Goal: Task Accomplishment & Management: Manage account settings

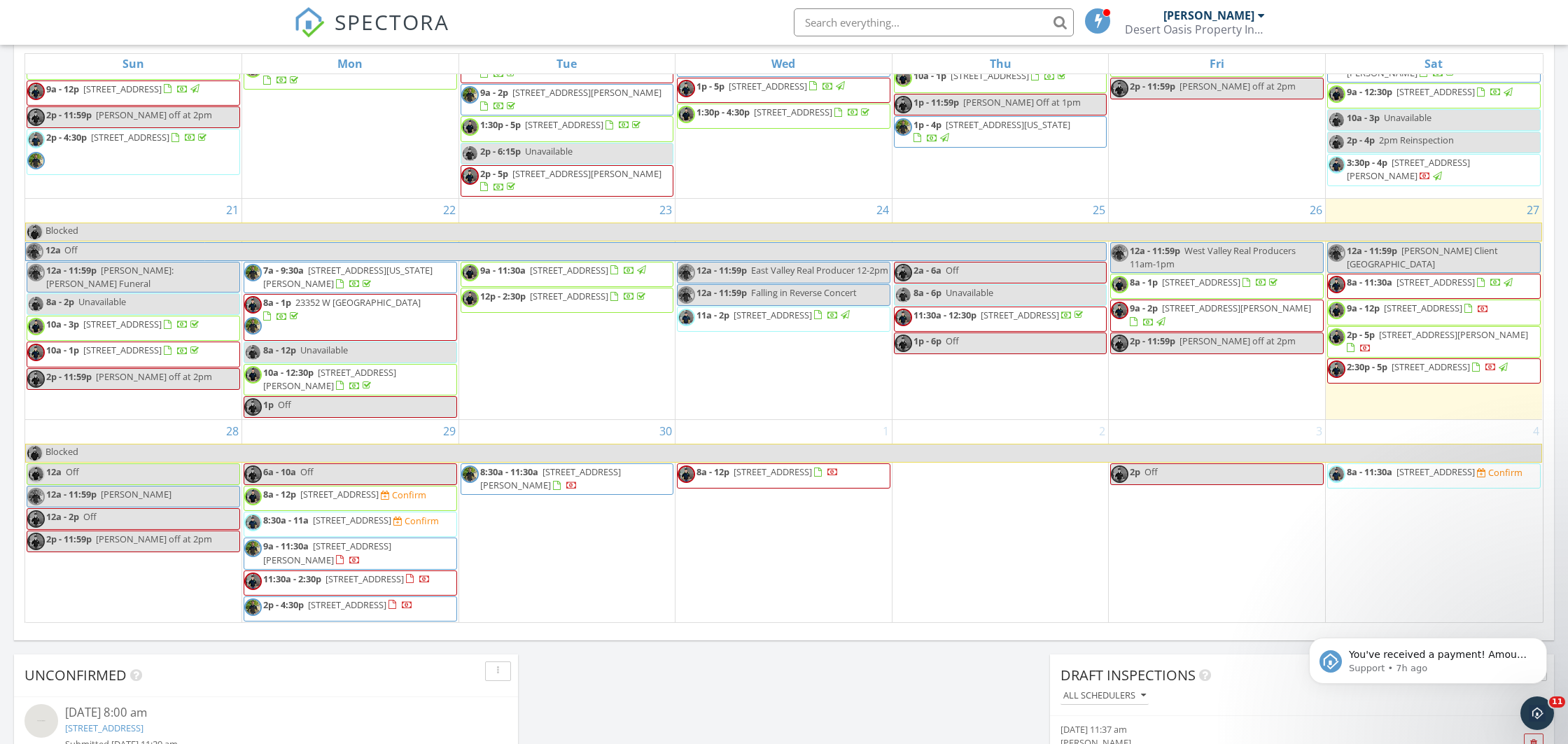
scroll to position [809, 0]
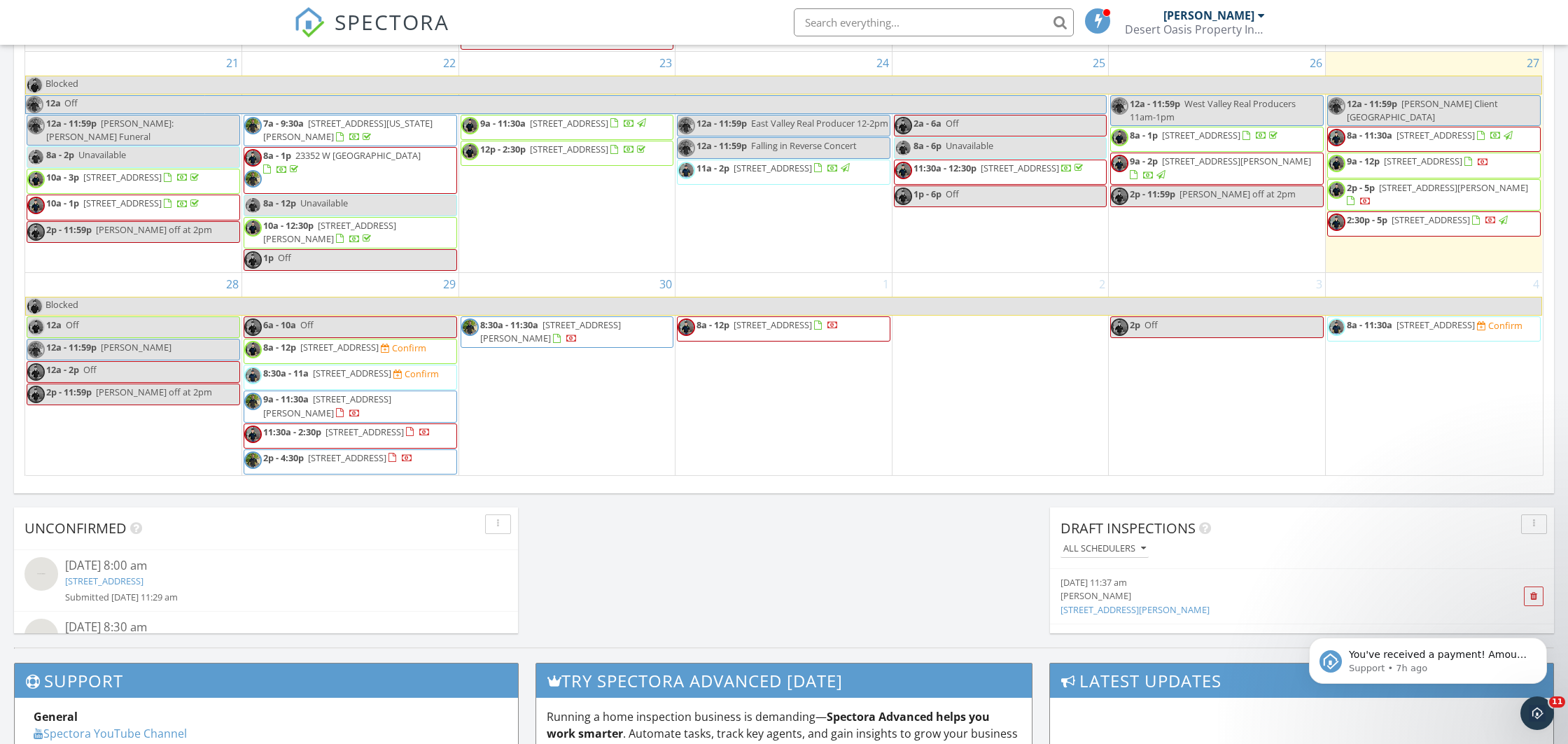
click at [347, 341] on span "8a - 12p 3767 N 363rd Ave, Tonopah 85354 Confirm" at bounding box center [335, 351] width 182 height 21
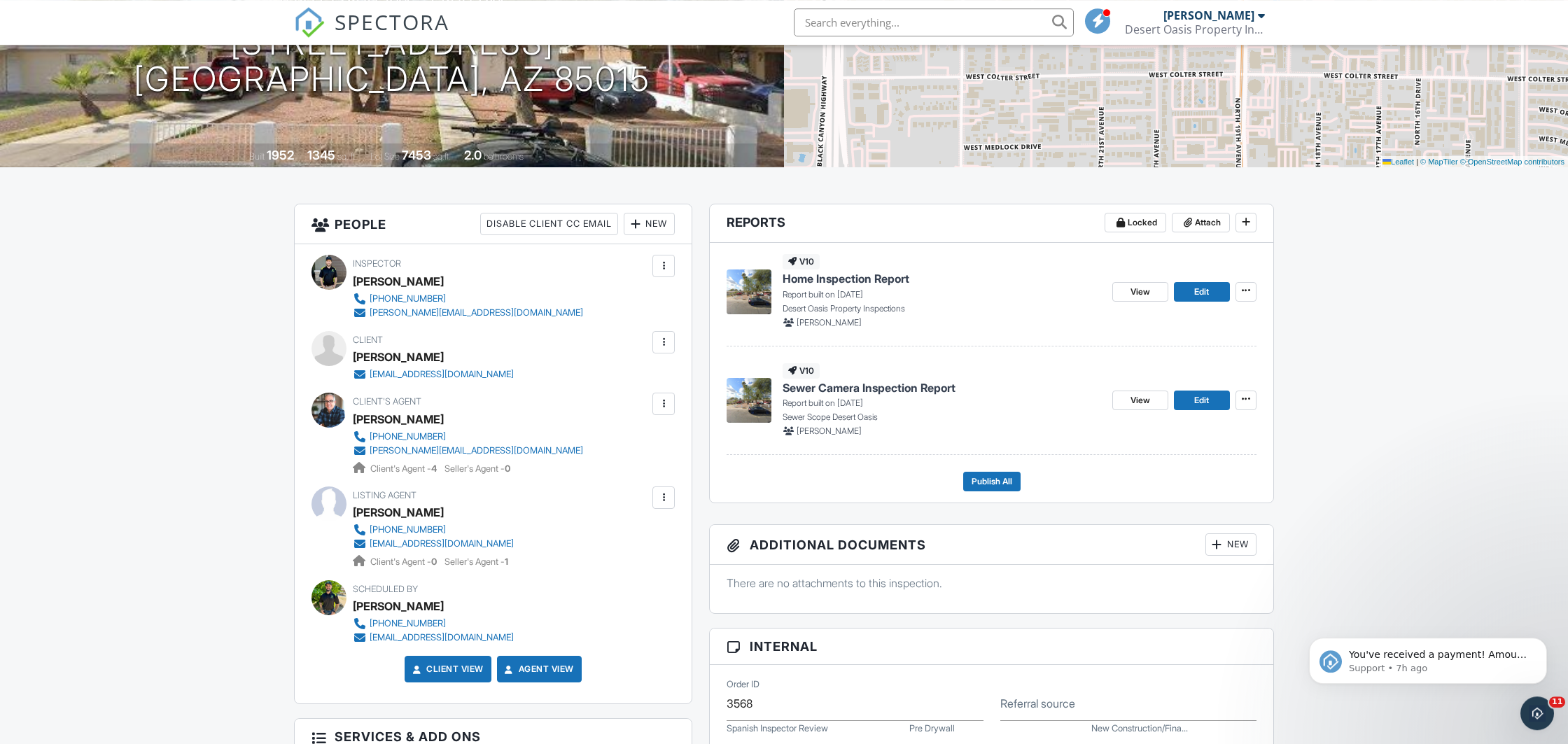
scroll to position [147, 0]
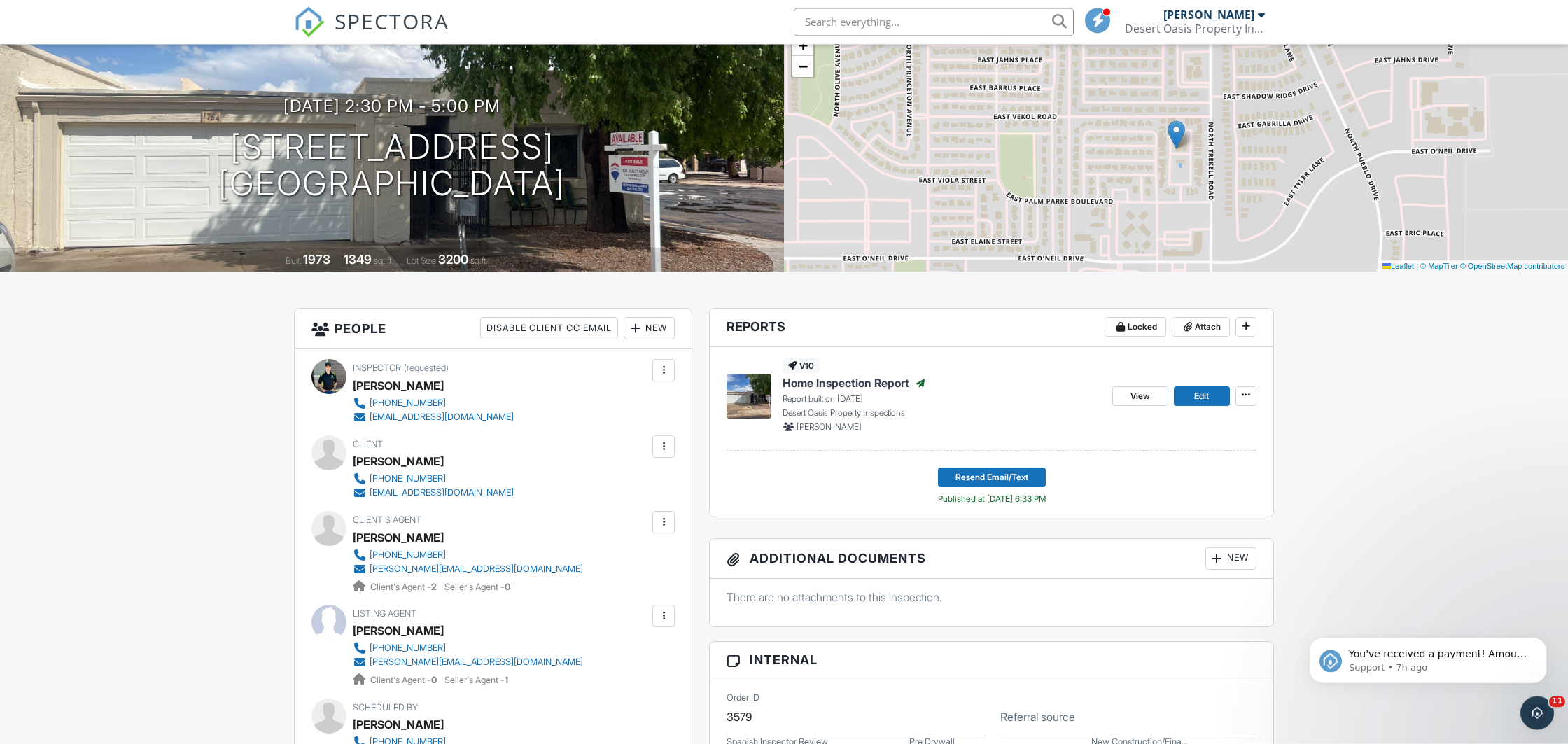
scroll to position [74, 0]
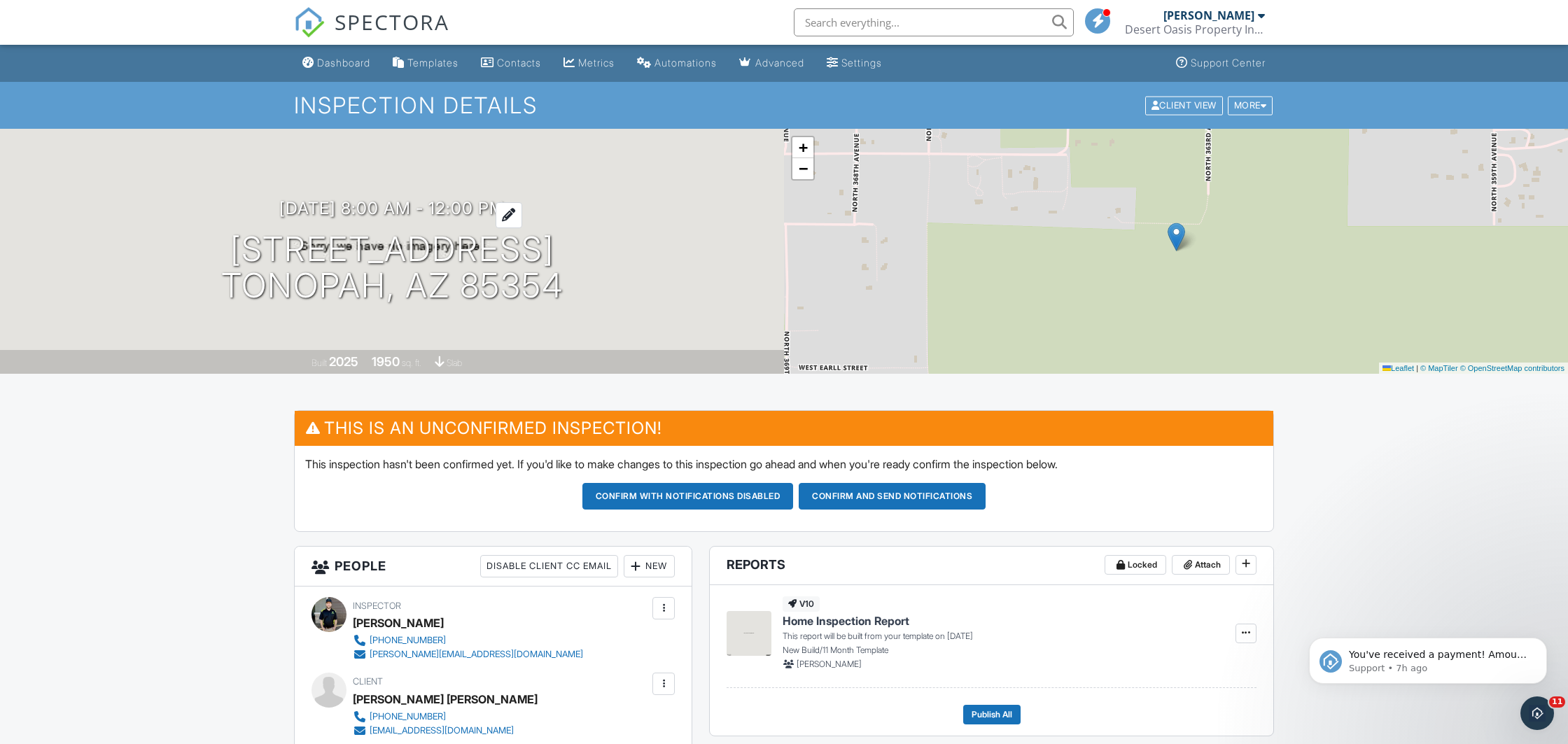
click at [347, 205] on h3 "[DATE] 8:00 am - 12:00 pm" at bounding box center [392, 209] width 226 height 19
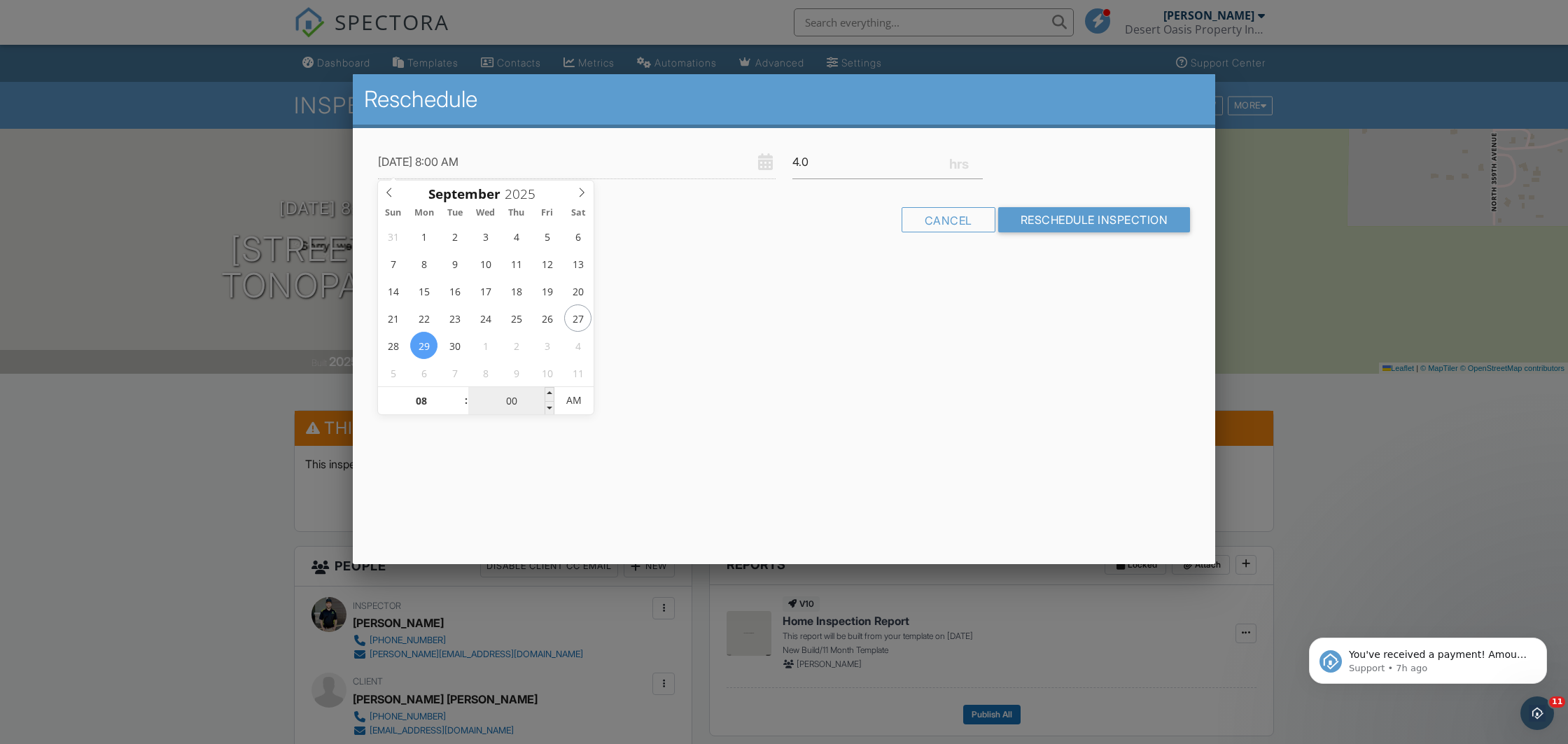
click at [509, 399] on input "00" at bounding box center [511, 401] width 86 height 28
type input "[DATE] 8:03 AM"
type input "03"
type input "[DATE] 8:30 AM"
type input "30"
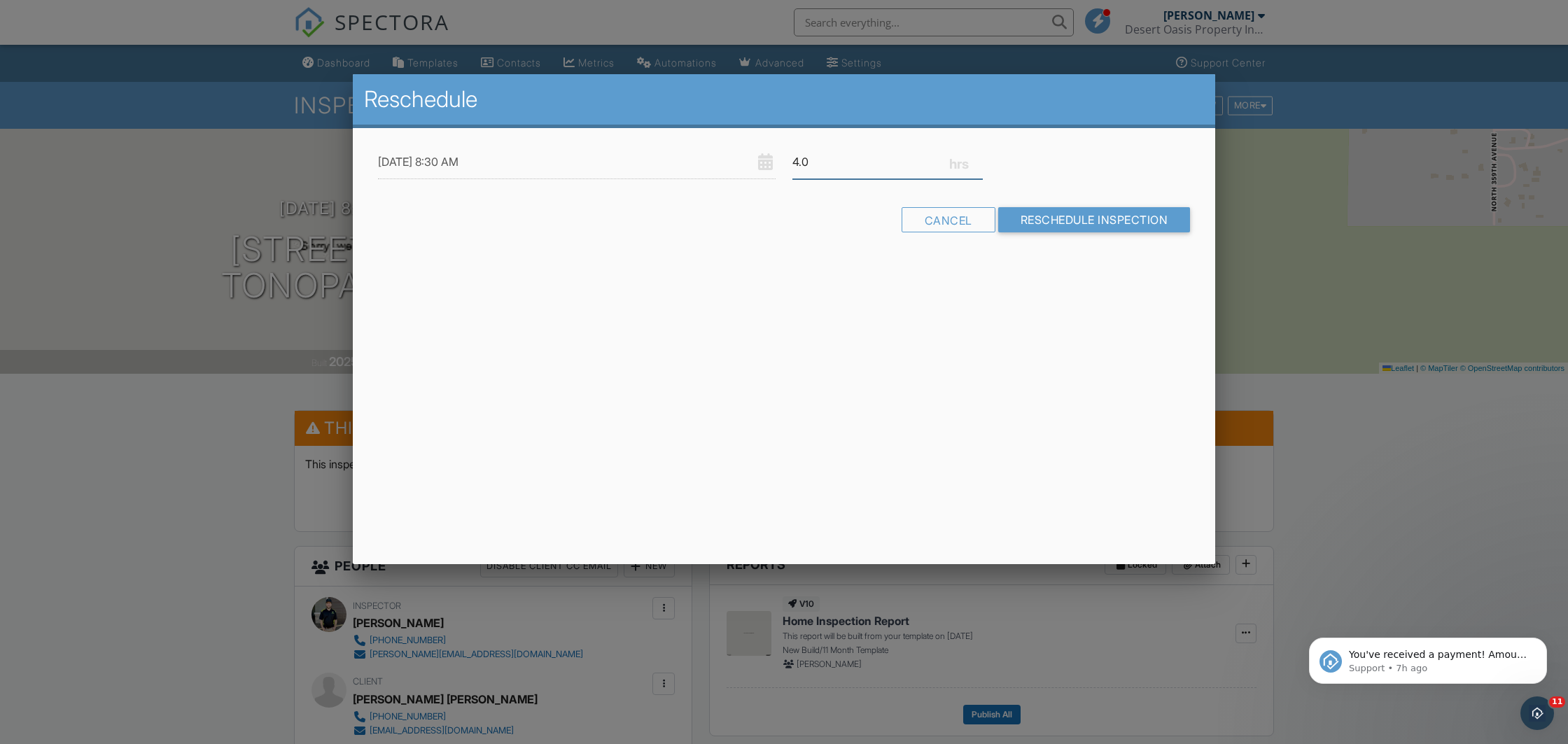
drag, startPoint x: 849, startPoint y: 170, endPoint x: 731, endPoint y: 167, distance: 118.0
click at [793, 167] on input "4.0" at bounding box center [887, 162] width 191 height 34
type input "4.5"
click at [1111, 217] on input "Reschedule Inspection" at bounding box center [1093, 219] width 192 height 25
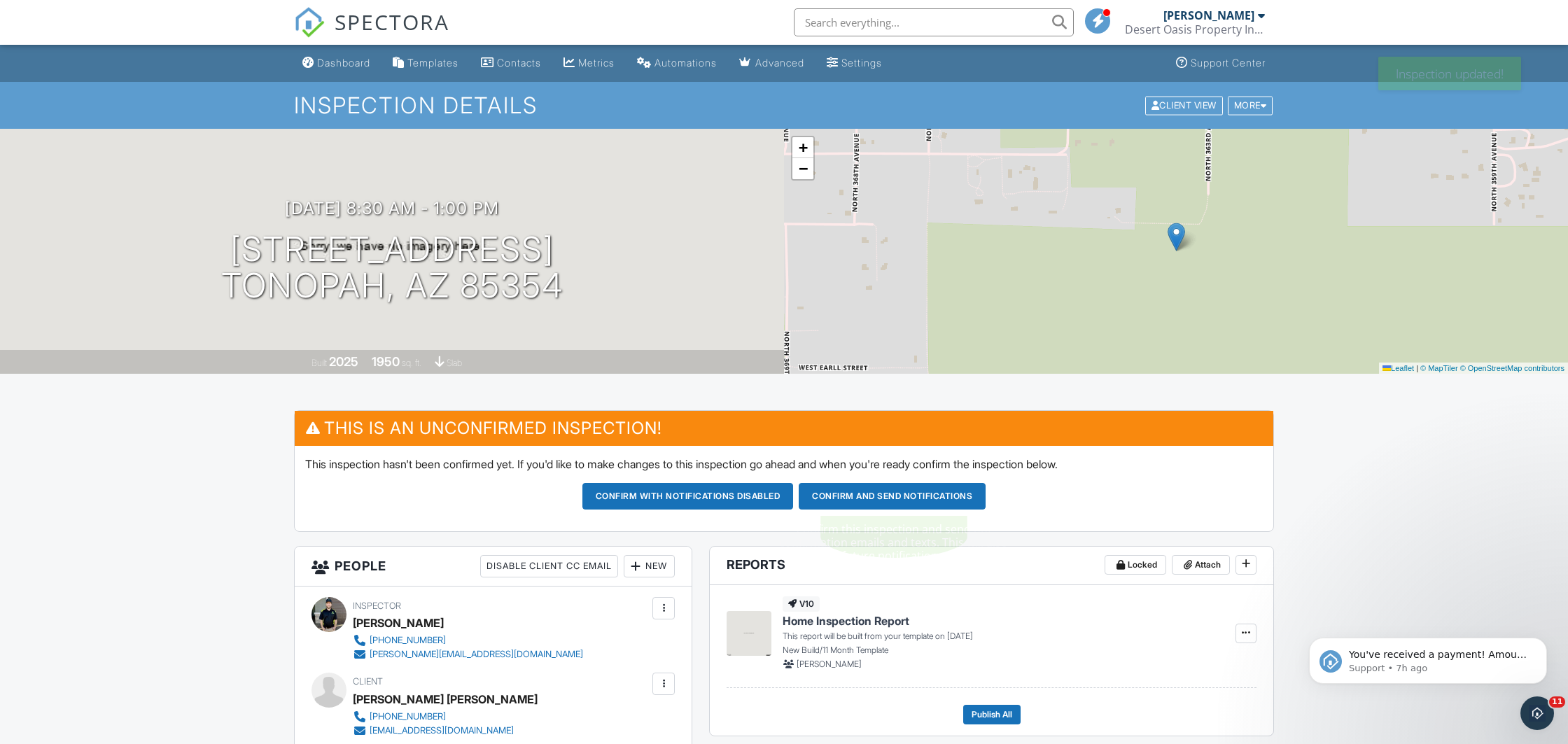
click at [868, 487] on button "Confirm and send notifications" at bounding box center [892, 496] width 187 height 27
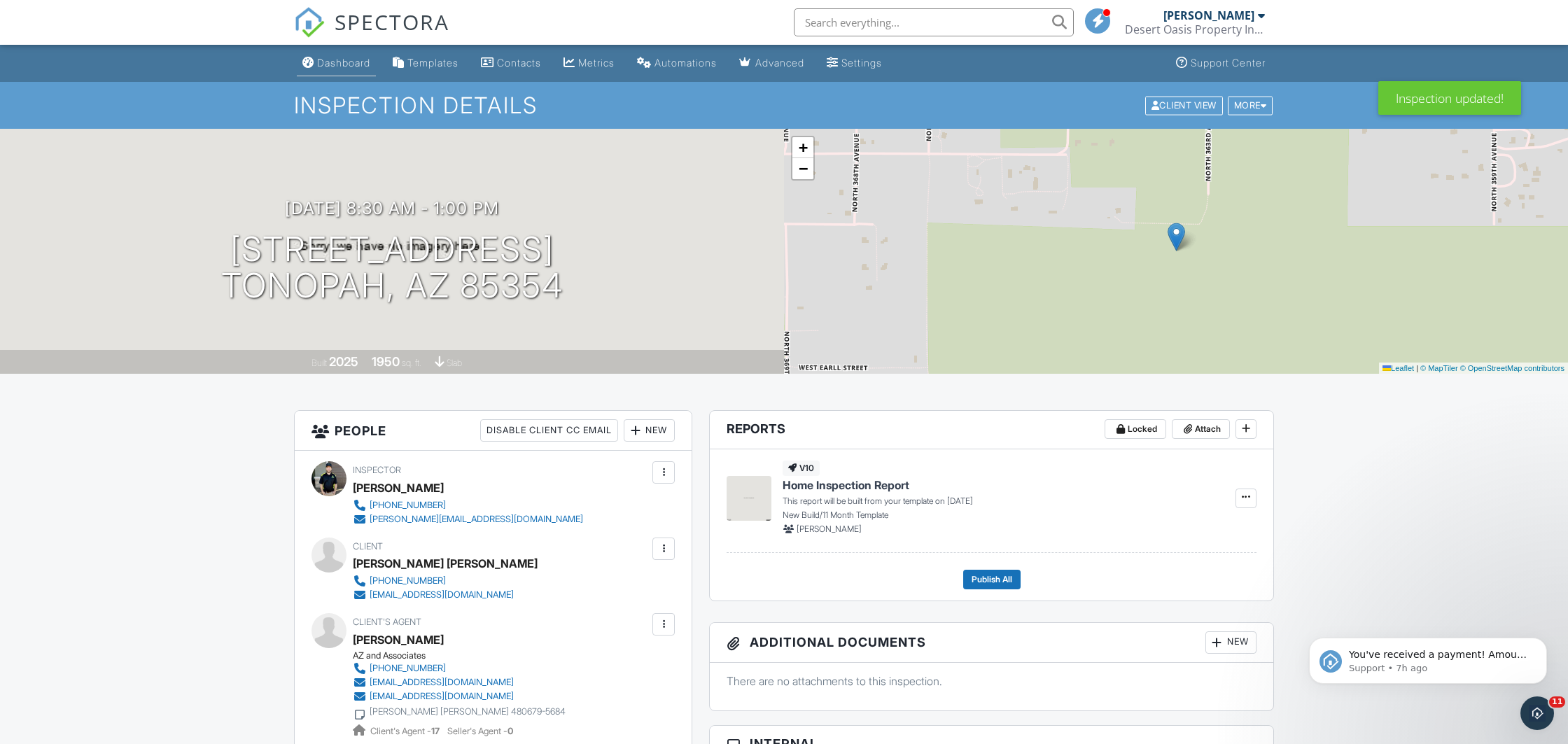
click at [338, 64] on div "Dashboard" at bounding box center [344, 62] width 53 height 12
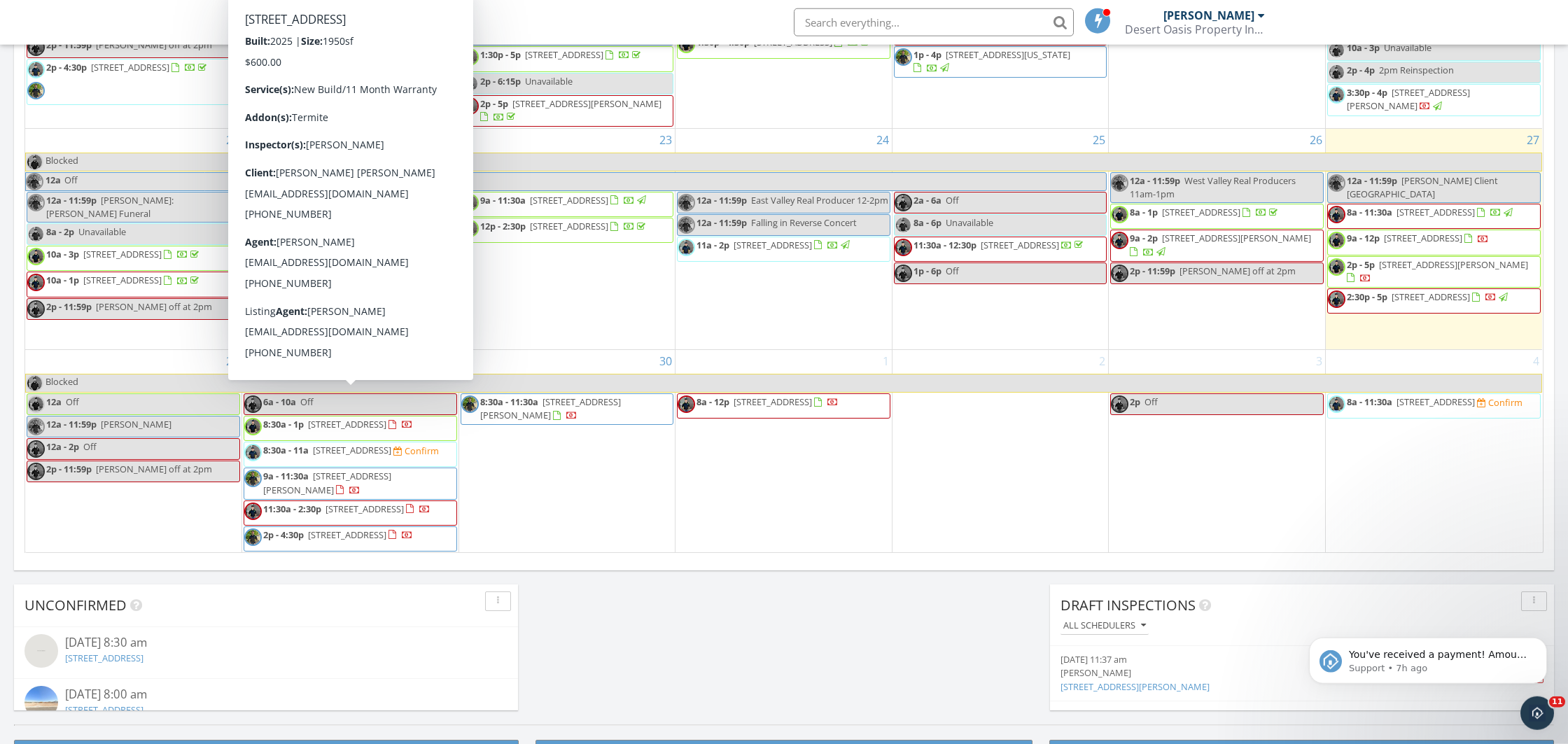
scroll to position [735, 0]
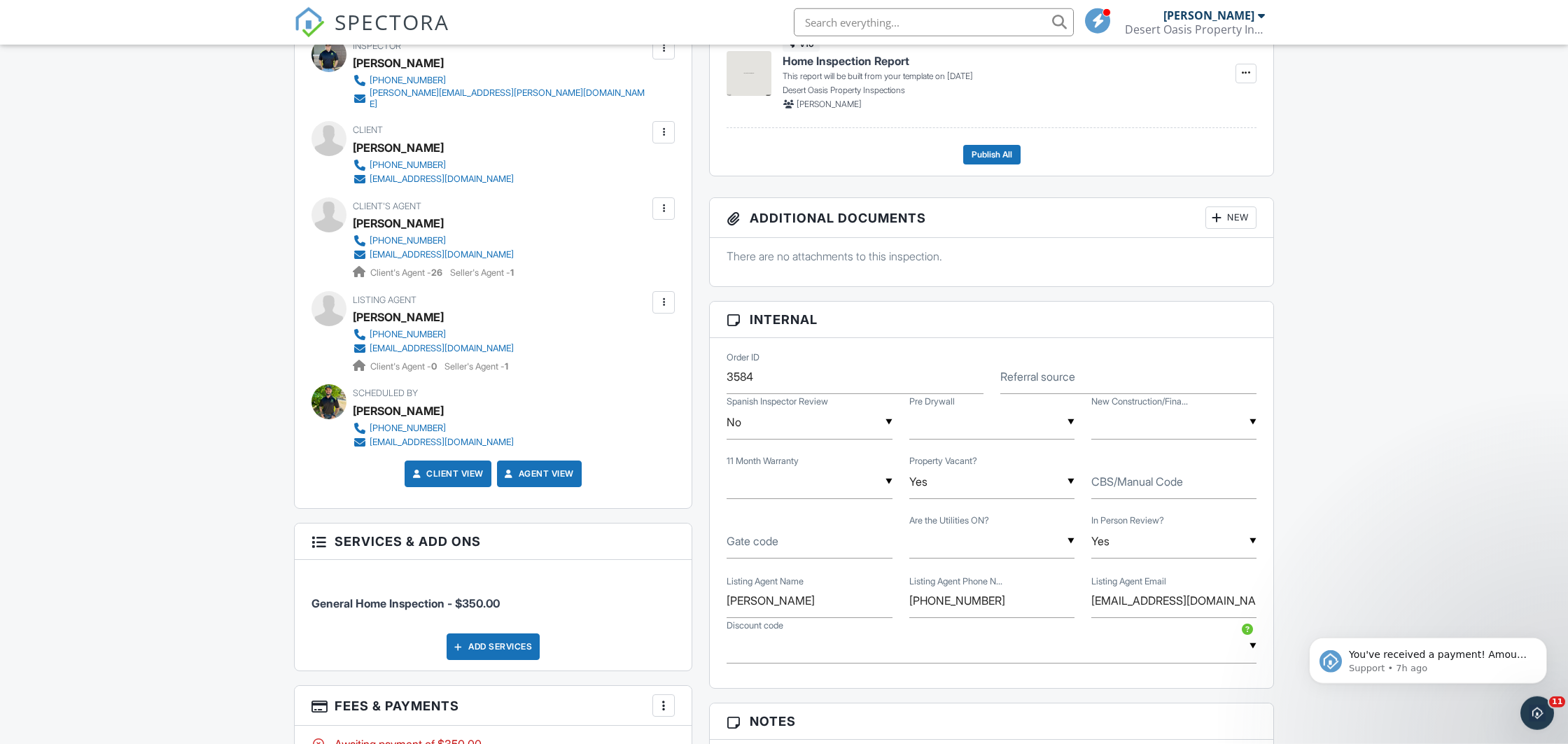
scroll to position [588, 0]
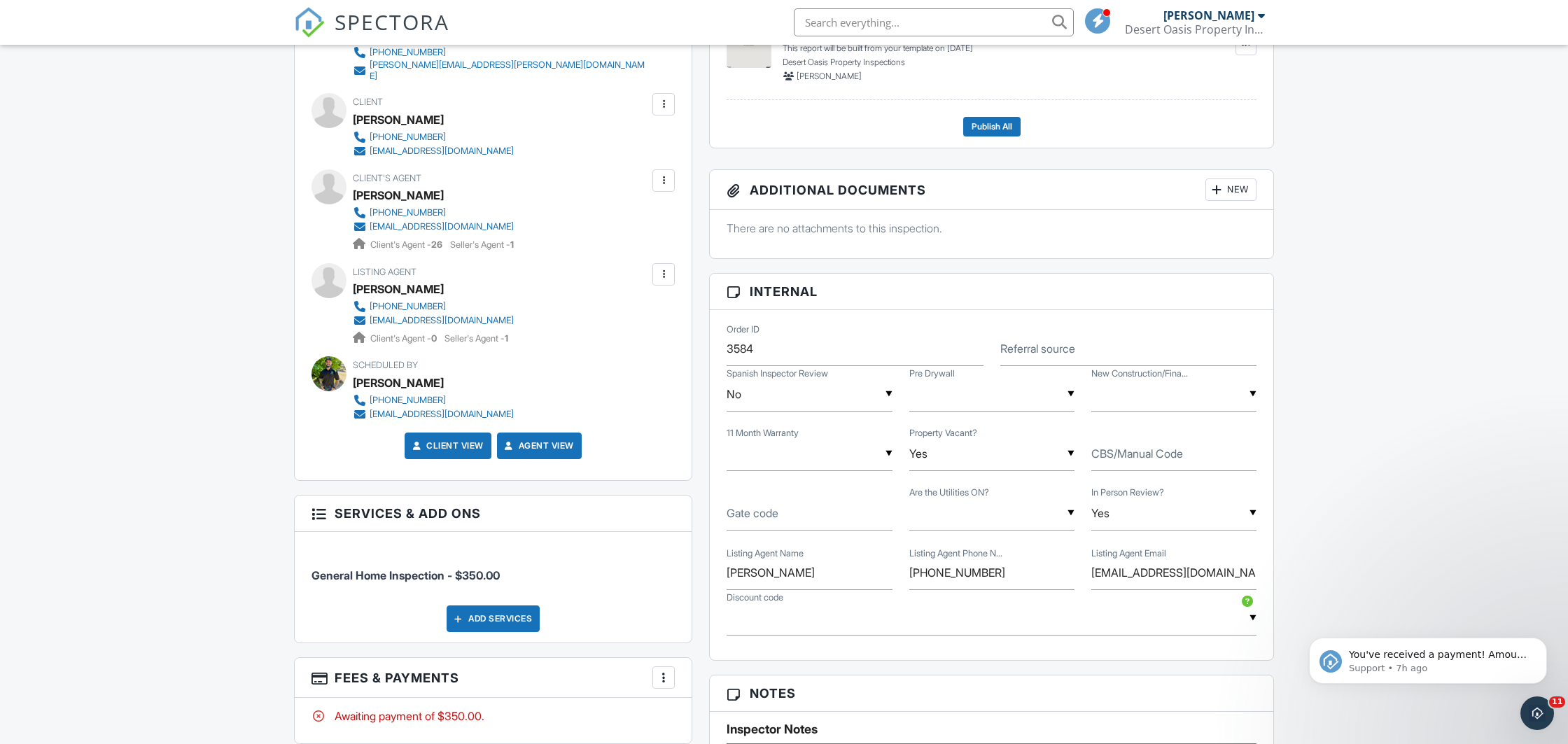
click at [1117, 456] on label "CBS/Manual Code" at bounding box center [1136, 454] width 91 height 15
click at [1117, 456] on input "CBS/Manual Code" at bounding box center [1173, 454] width 165 height 34
type input "7"
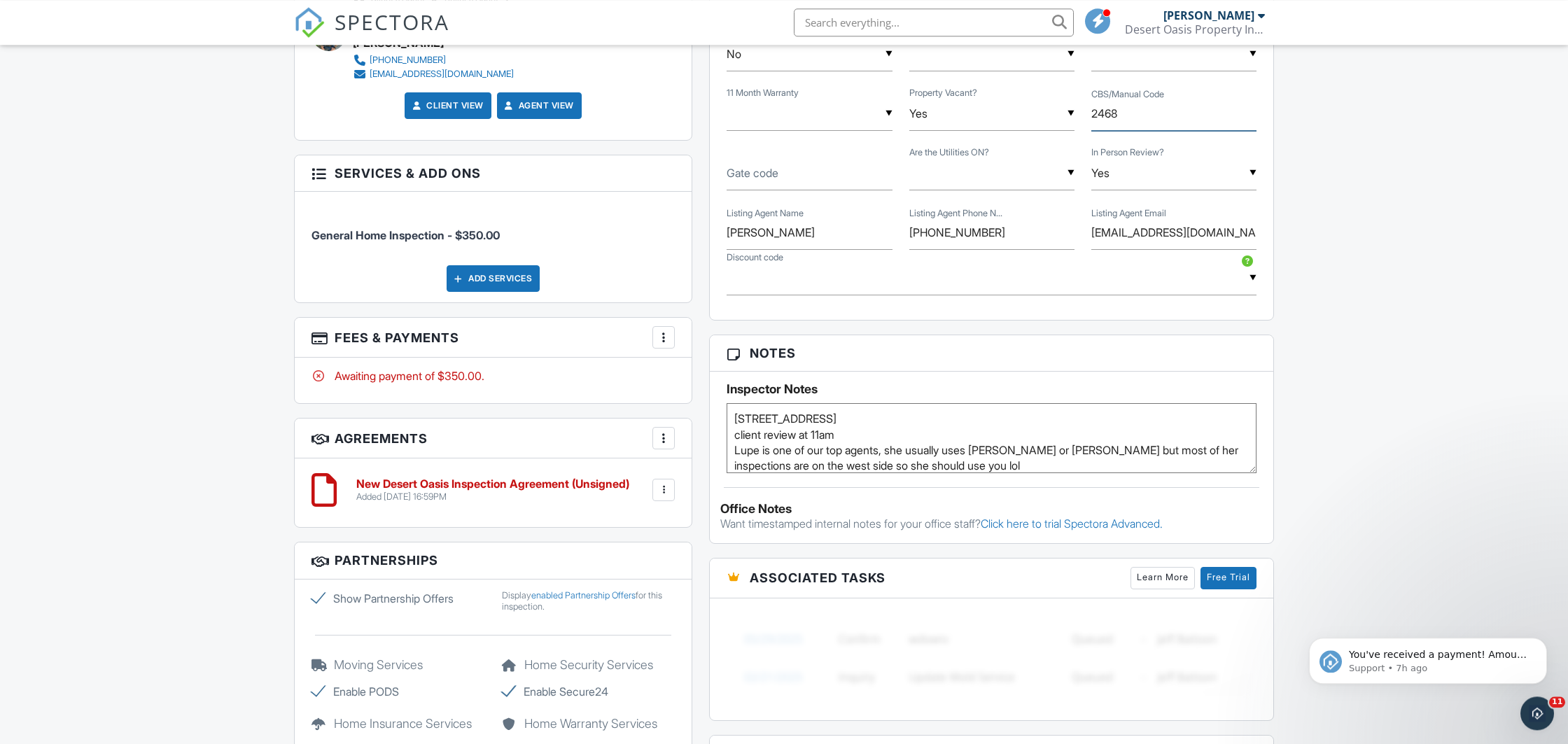
scroll to position [956, 0]
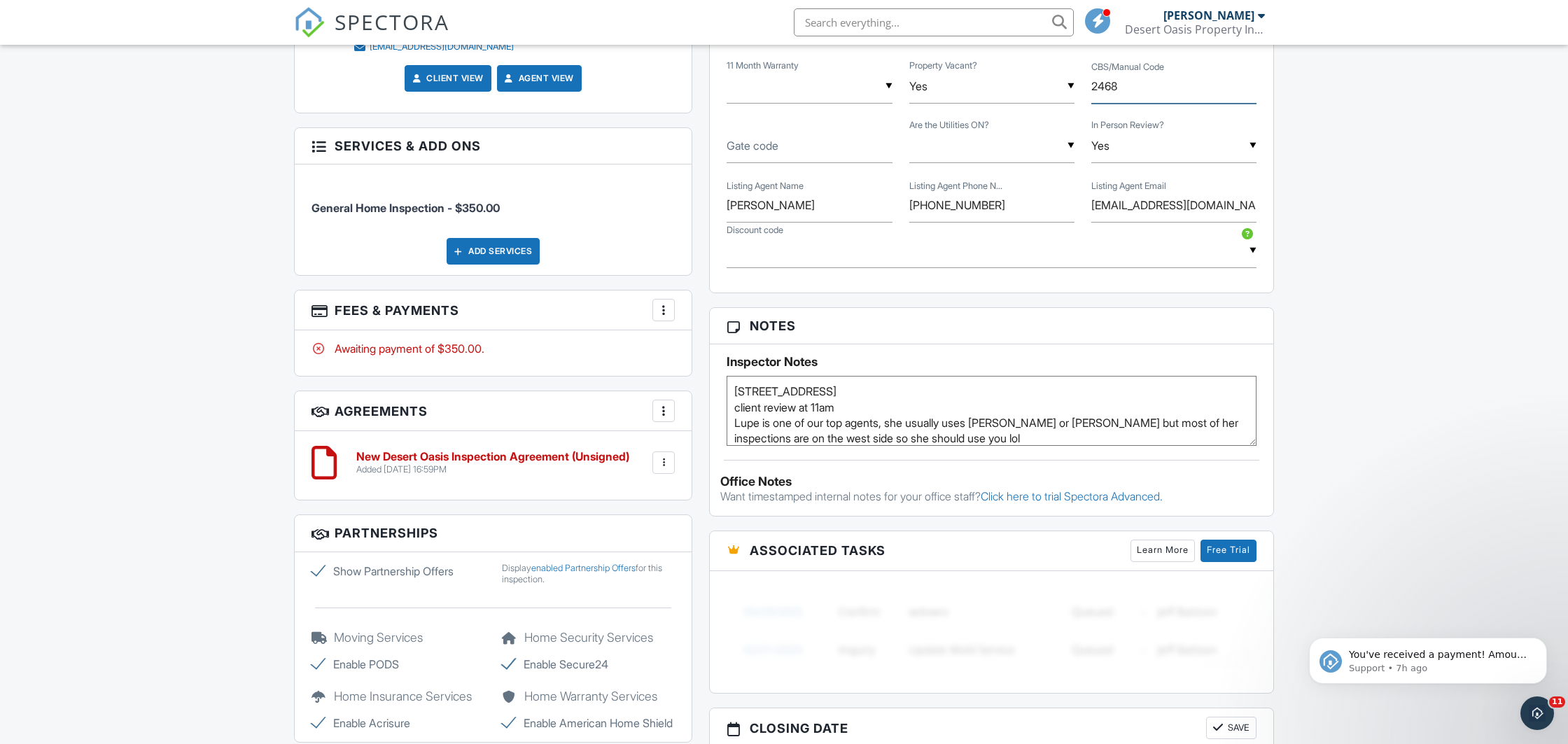
type input "2468"
click at [944, 440] on textarea "7300 N 51st Ave #D212, Glendale, AZ 85301 client review at 11am Lupe is one of …" at bounding box center [992, 411] width 530 height 70
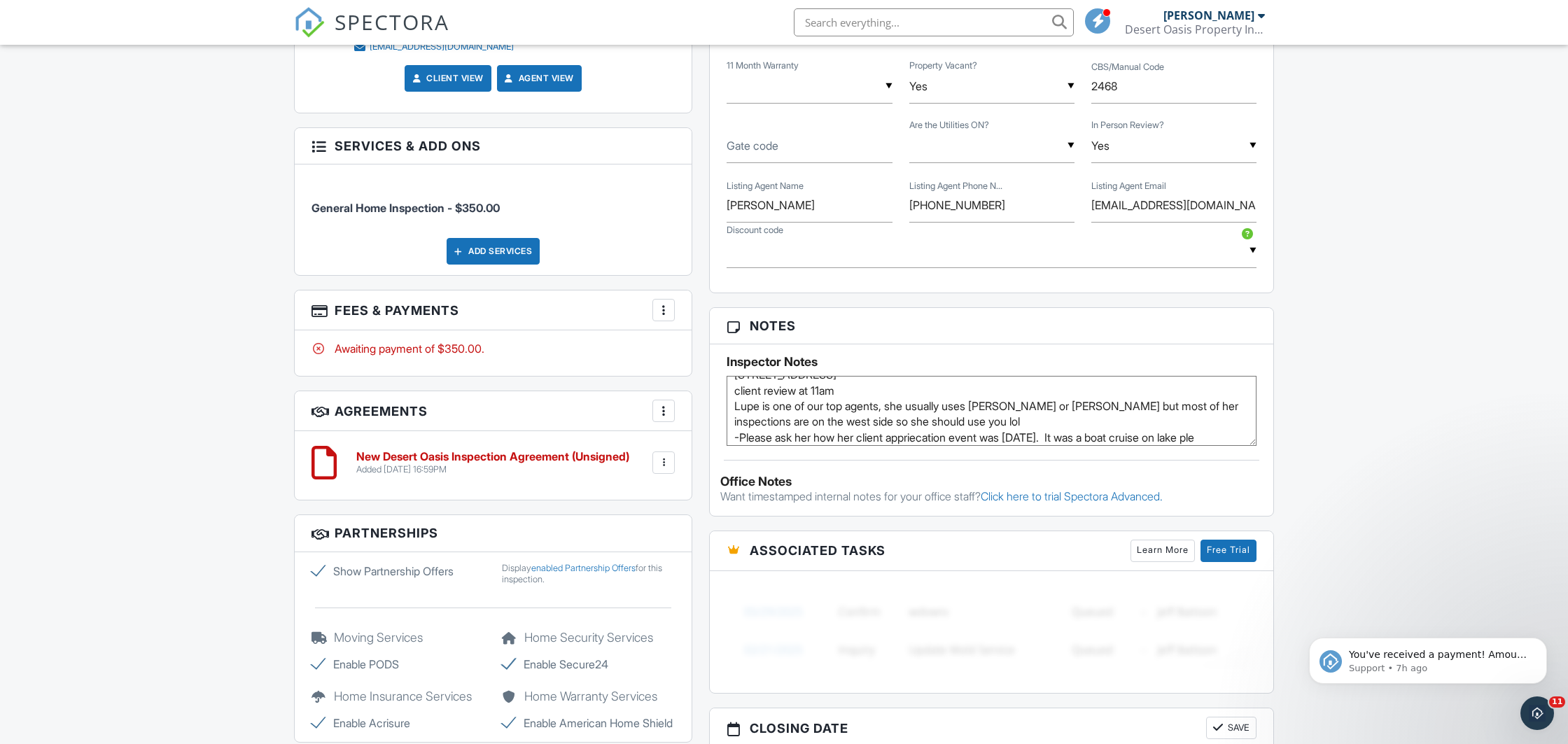
scroll to position [32, 0]
click at [813, 424] on textarea "7300 N 51st Ave #D212, Glendale, AZ 85301 client review at 11am Lupe is one of …" at bounding box center [992, 411] width 530 height 70
click at [1174, 440] on textarea "7300 N 51st Ave #D212, Glendale, AZ 85301 client review at 11am Lupe is one of …" at bounding box center [992, 411] width 530 height 70
click at [734, 398] on textarea "7300 N 51st Ave #D212, Glendale, AZ 85301 client review at 11am Lupe is one of …" at bounding box center [992, 411] width 530 height 70
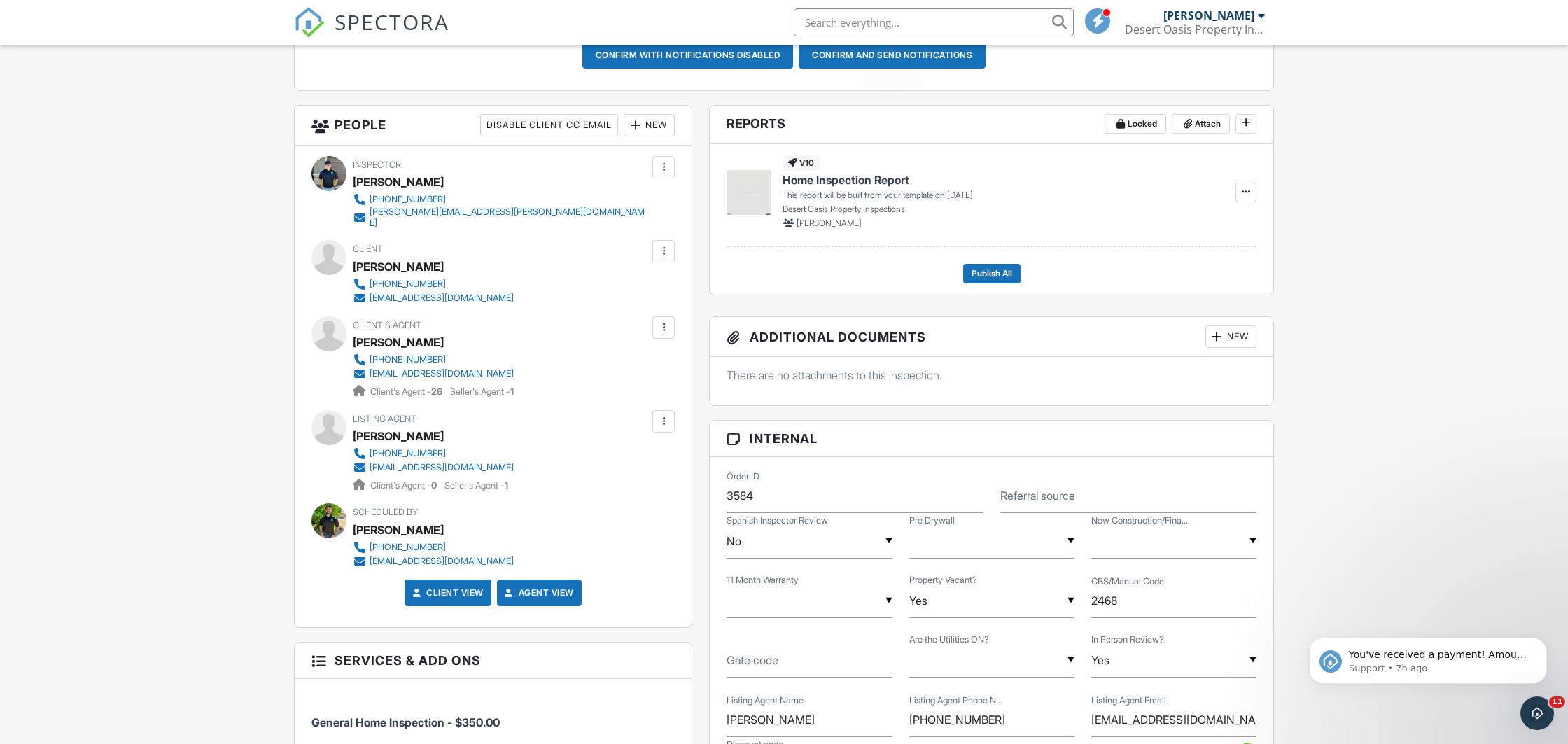
scroll to position [0, 0]
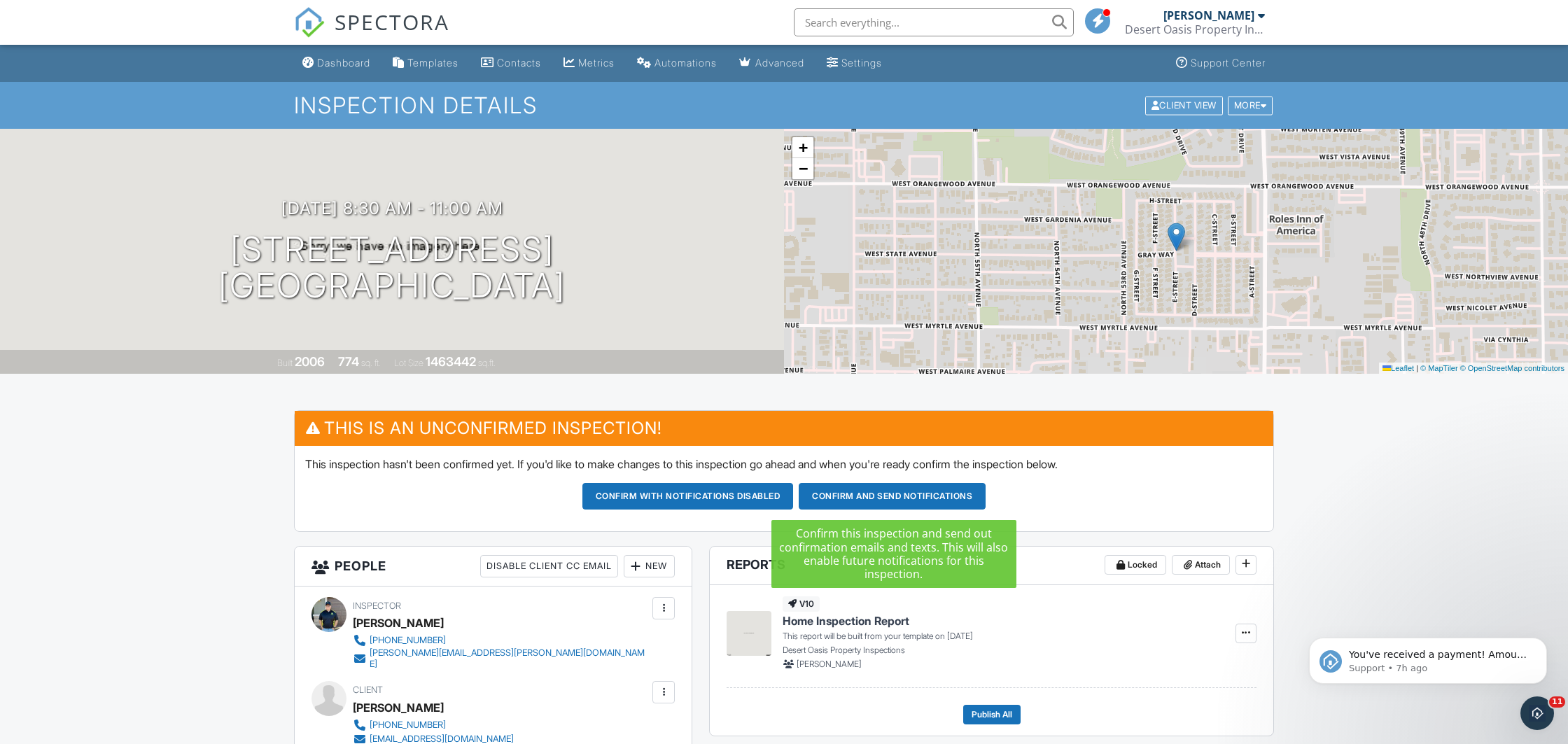
type textarea "7300 N 51st Ave #D212, Glendale, AZ 85301 client review at 11am -Lupe is one of…"
click at [882, 494] on button "Confirm and send notifications" at bounding box center [892, 496] width 187 height 27
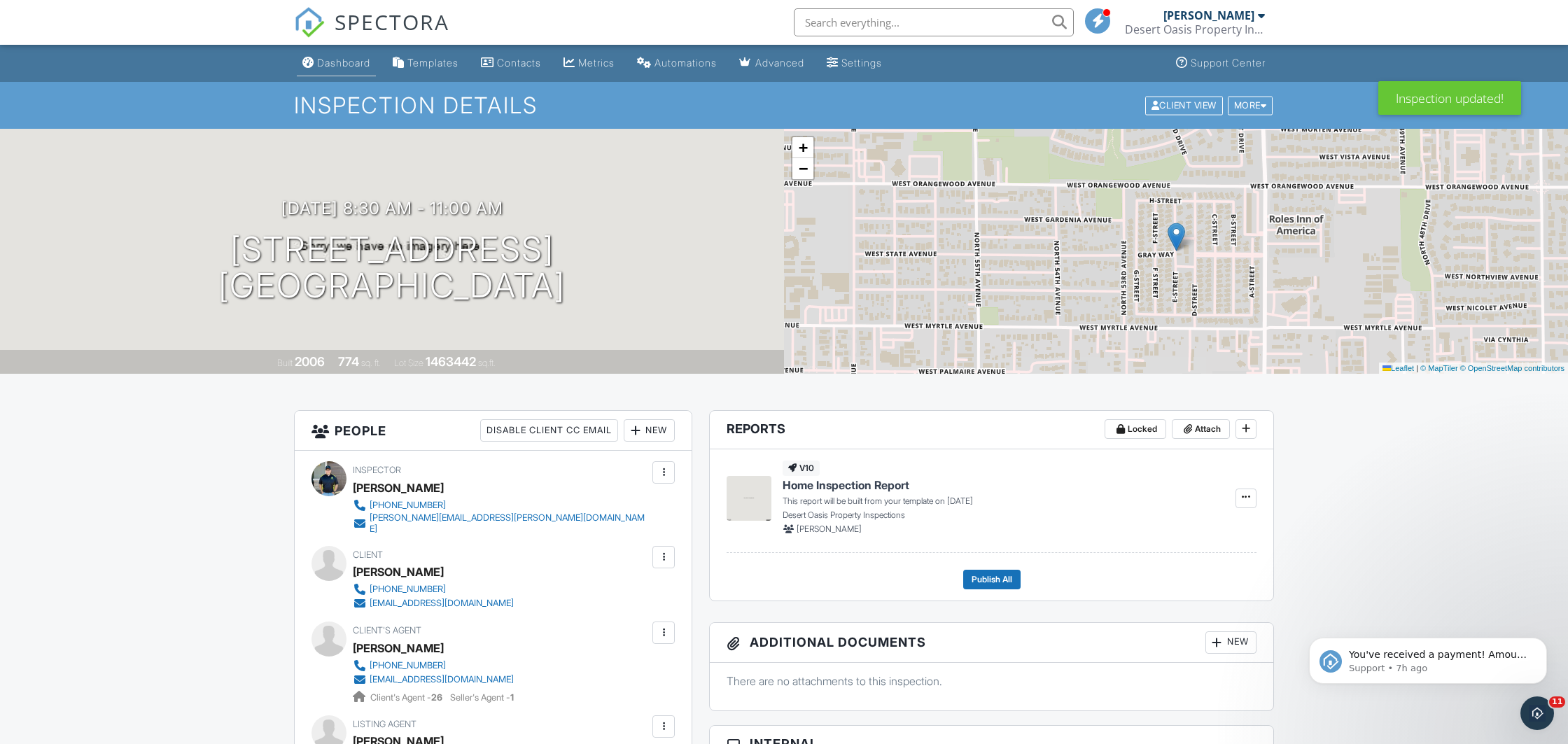
click at [342, 58] on div "Dashboard" at bounding box center [344, 62] width 53 height 12
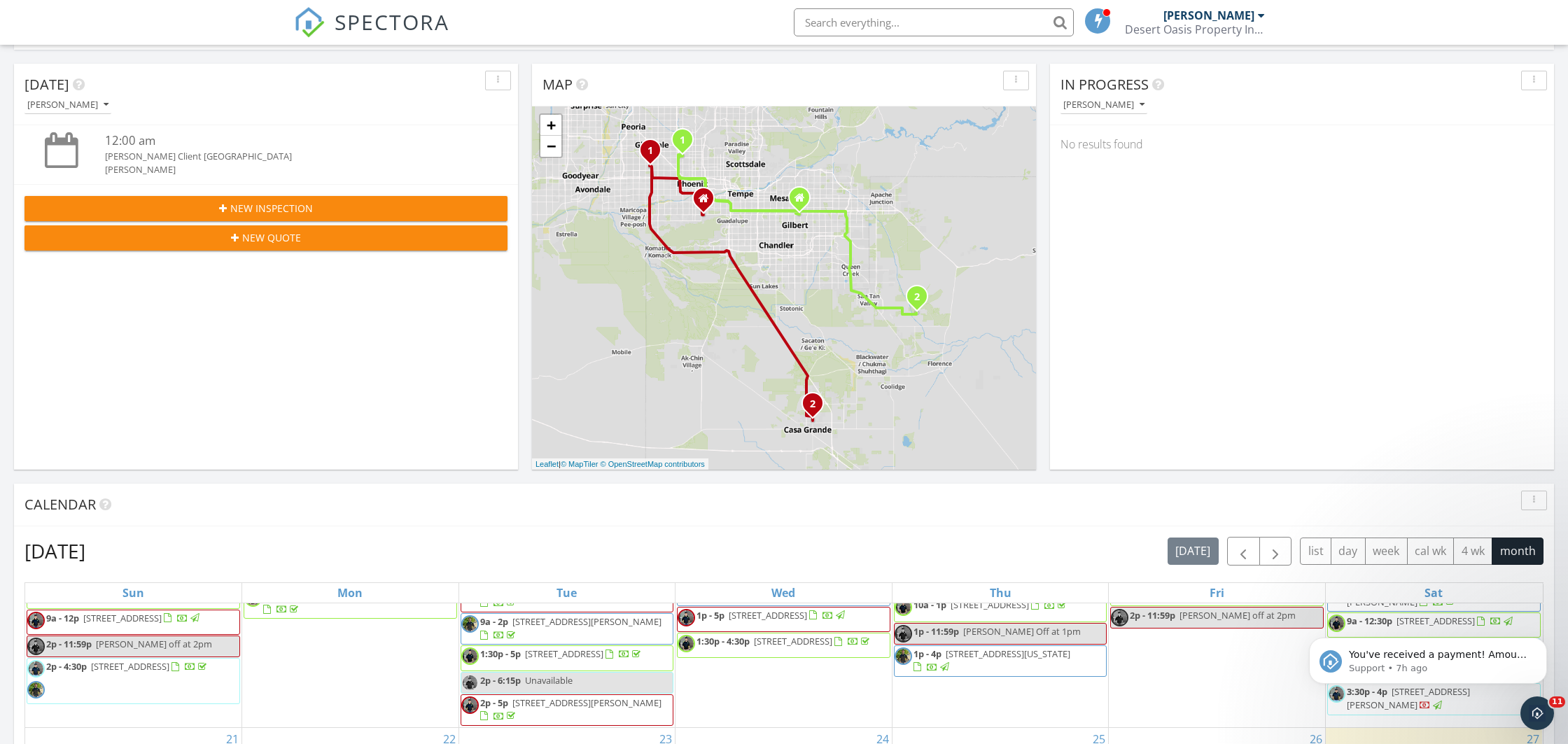
scroll to position [74, 0]
